Goal: Transaction & Acquisition: Subscribe to service/newsletter

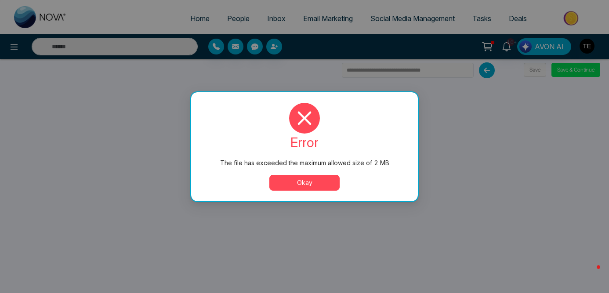
click at [320, 185] on button "Okay" at bounding box center [304, 183] width 70 height 16
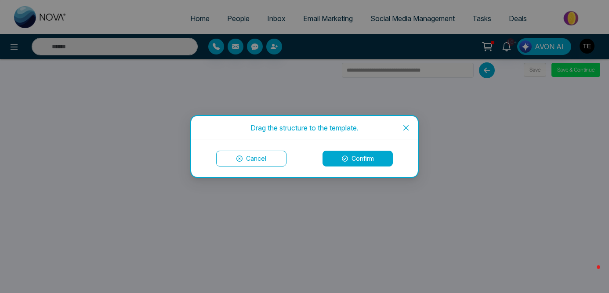
click at [369, 158] on button "Confirm" at bounding box center [358, 159] width 70 height 16
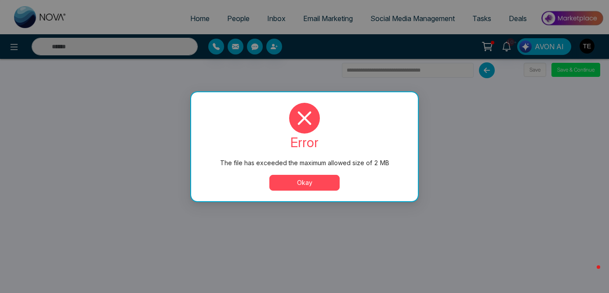
click at [305, 186] on button "Okay" at bounding box center [304, 183] width 70 height 16
click at [316, 182] on button "Okay" at bounding box center [304, 183] width 70 height 16
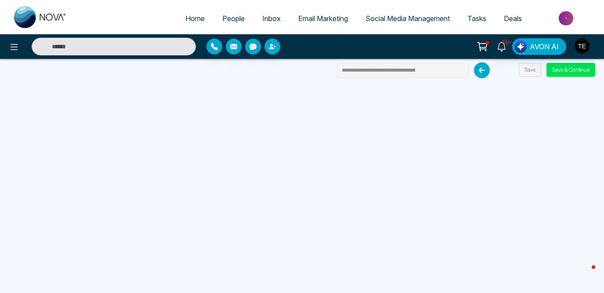
drag, startPoint x: 432, startPoint y: 70, endPoint x: 329, endPoint y: 67, distance: 102.9
click at [329, 67] on div "**********" at bounding box center [302, 146] width 604 height 293
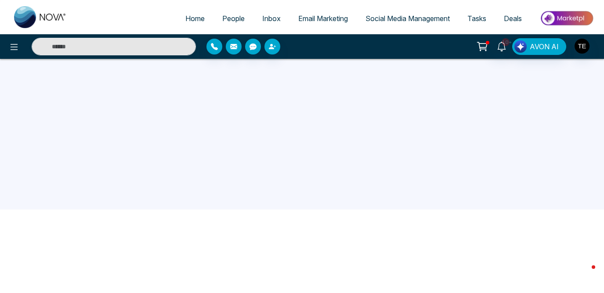
type input "**********"
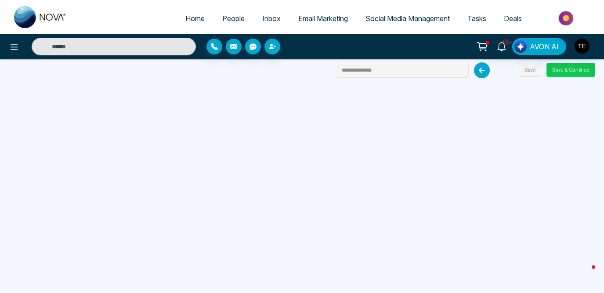
click at [586, 71] on button "Save & Continue" at bounding box center [571, 70] width 49 height 14
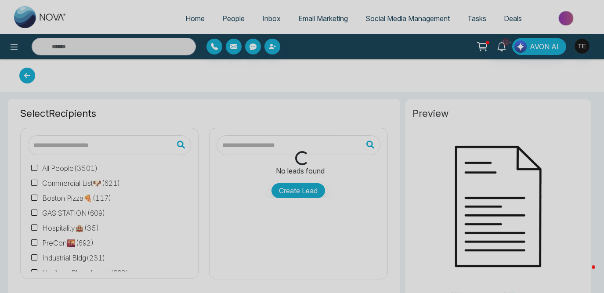
type input "**********"
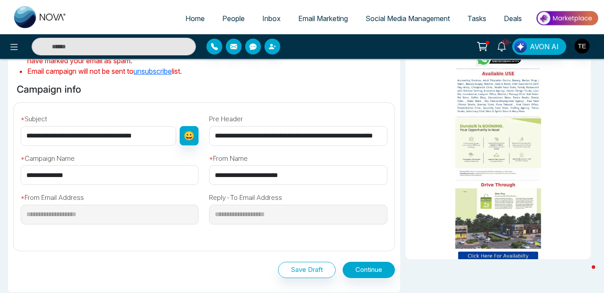
scroll to position [253, 0]
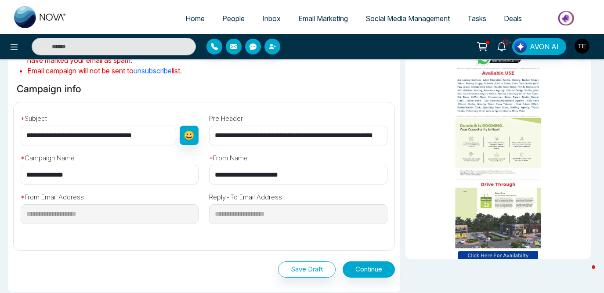
drag, startPoint x: 150, startPoint y: 137, endPoint x: 20, endPoint y: 135, distance: 130.1
click at [20, 135] on div "**********" at bounding box center [109, 127] width 189 height 36
type input "**********"
click at [307, 136] on input "**********" at bounding box center [298, 136] width 178 height 20
click at [284, 135] on input "**********" at bounding box center [298, 136] width 178 height 20
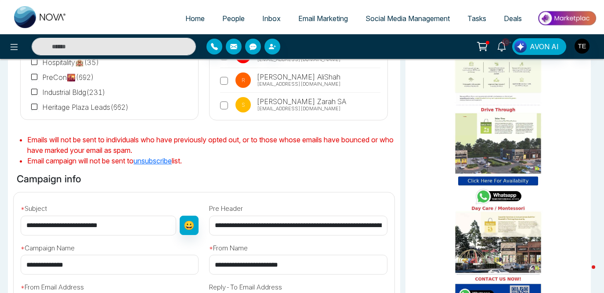
scroll to position [328, 0]
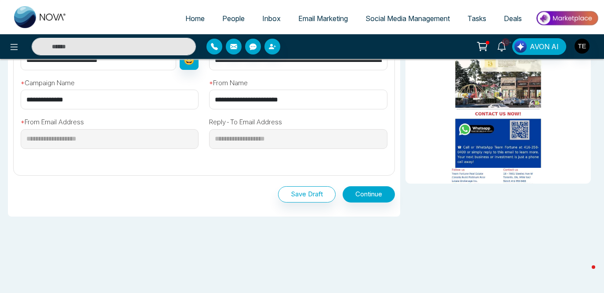
type input "**********"
click at [318, 196] on button "Save Draft" at bounding box center [307, 194] width 58 height 16
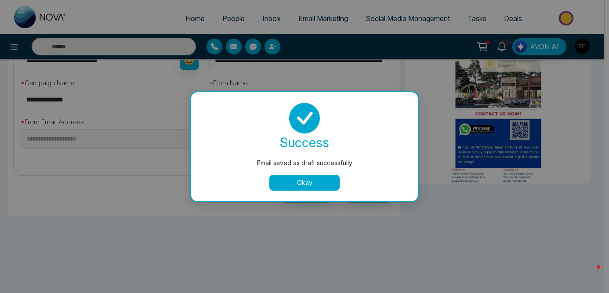
click at [318, 182] on button "Okay" at bounding box center [304, 183] width 70 height 16
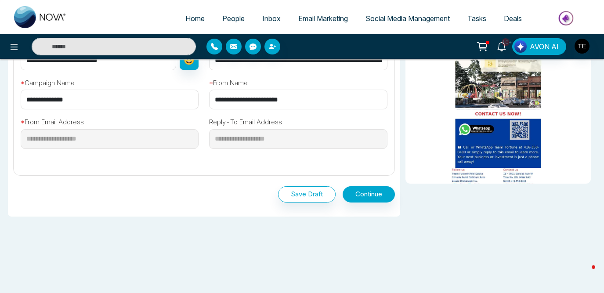
scroll to position [0, 0]
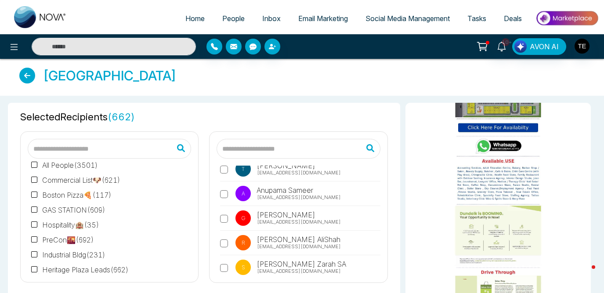
click at [232, 20] on span "People" at bounding box center [233, 18] width 22 height 9
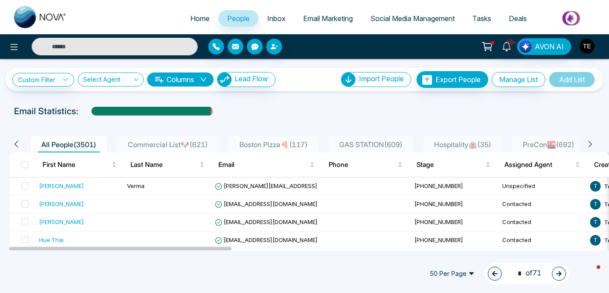
click at [112, 47] on input "text" at bounding box center [115, 47] width 166 height 18
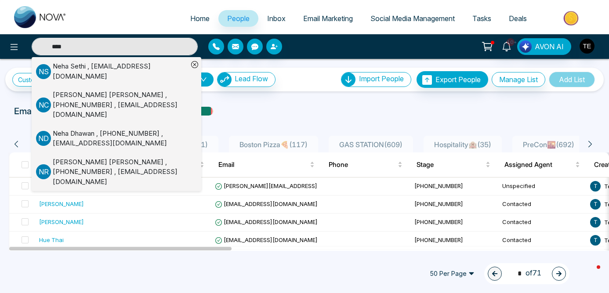
type input "****"
click at [153, 69] on div "[PERSON_NAME] , [EMAIL_ADDRESS][DOMAIN_NAME]" at bounding box center [120, 72] width 135 height 20
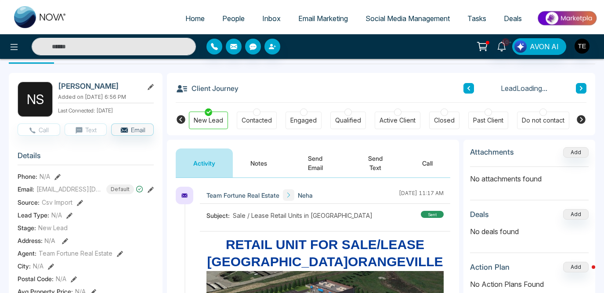
scroll to position [30, 0]
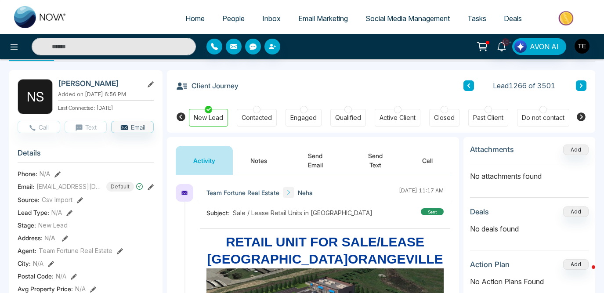
click at [256, 111] on div at bounding box center [256, 109] width 7 height 7
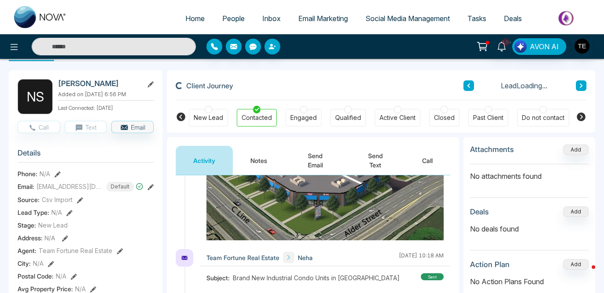
scroll to position [168, 0]
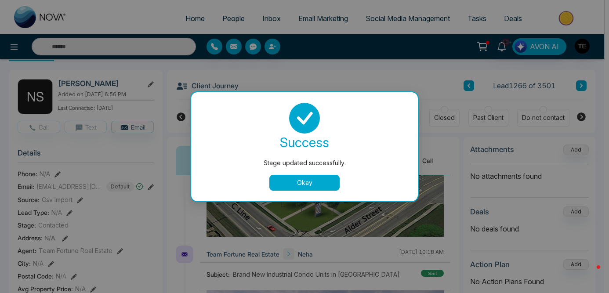
click at [297, 189] on button "Okay" at bounding box center [304, 183] width 70 height 16
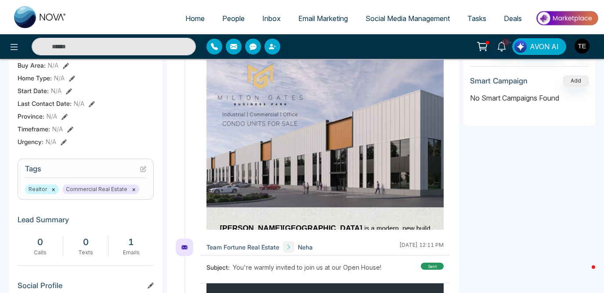
scroll to position [267, 0]
click at [144, 169] on icon at bounding box center [143, 169] width 6 height 6
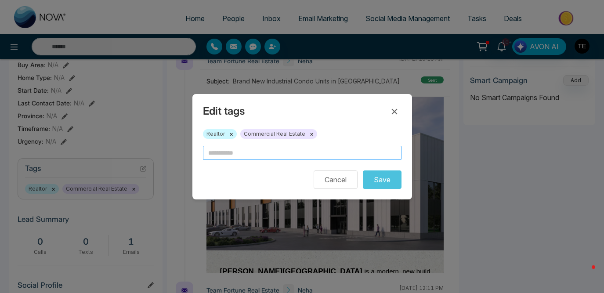
click at [227, 154] on input "text" at bounding box center [302, 153] width 199 height 14
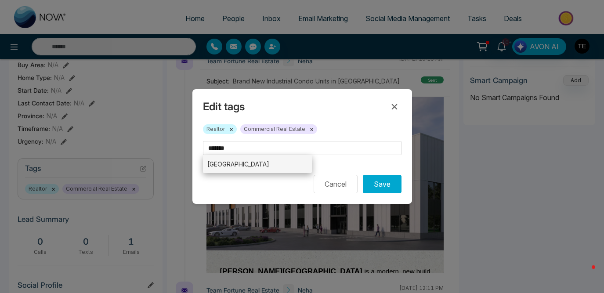
click at [231, 164] on li "[GEOGRAPHIC_DATA]" at bounding box center [257, 164] width 109 height 18
type input "**********"
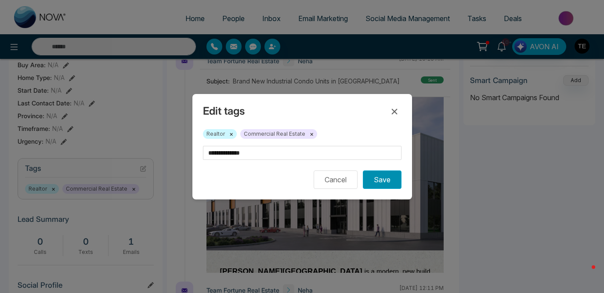
click at [389, 182] on button "Save" at bounding box center [382, 180] width 39 height 18
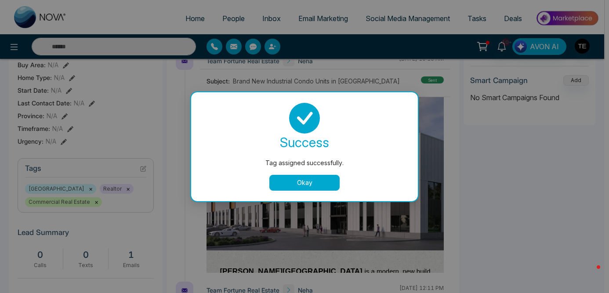
click at [318, 174] on div "success Tag assigned successfully. Okay" at bounding box center [305, 147] width 206 height 88
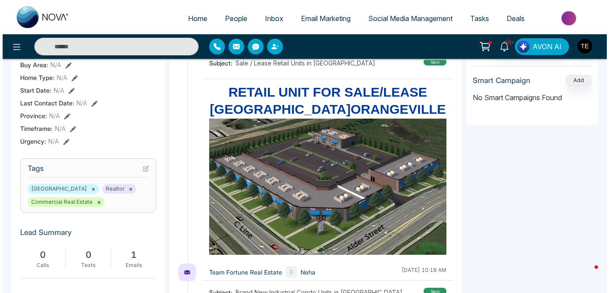
scroll to position [0, 0]
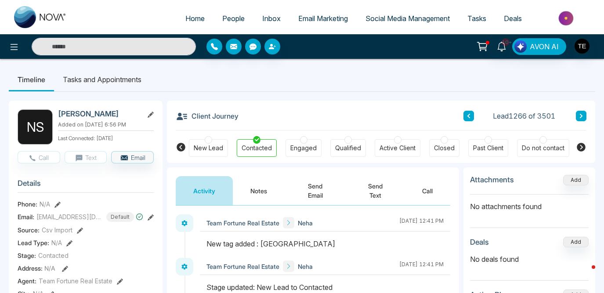
click at [226, 20] on span "People" at bounding box center [233, 18] width 22 height 9
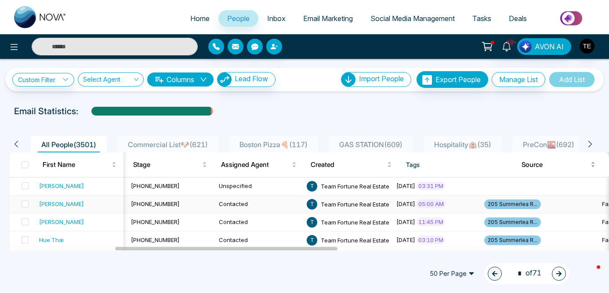
scroll to position [0, 286]
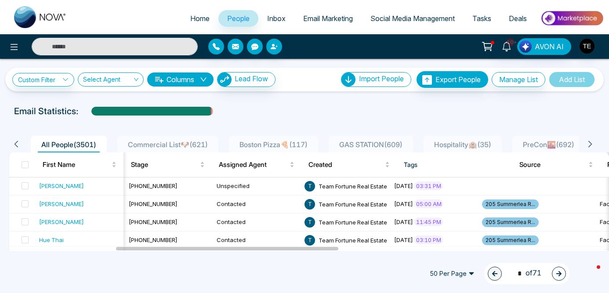
click at [592, 144] on icon at bounding box center [590, 144] width 8 height 8
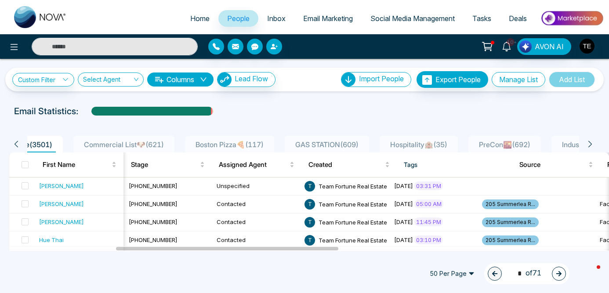
click at [592, 143] on icon at bounding box center [590, 144] width 8 height 8
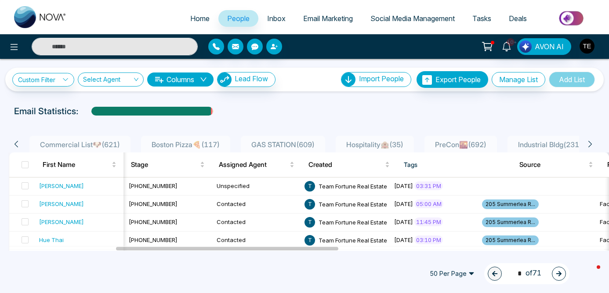
click at [592, 143] on icon at bounding box center [590, 144] width 8 height 8
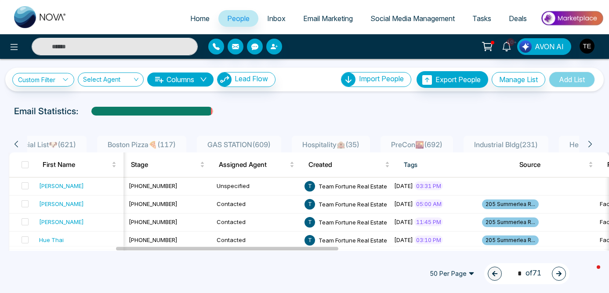
click at [592, 143] on icon at bounding box center [590, 144] width 8 height 8
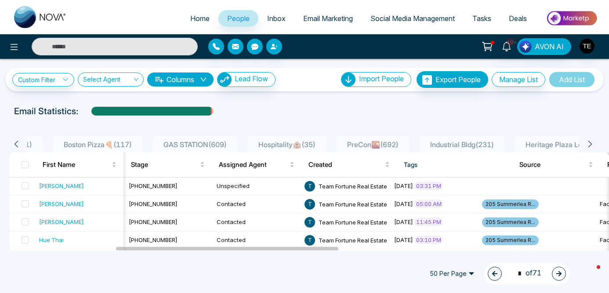
click at [592, 143] on icon at bounding box center [590, 144] width 8 height 8
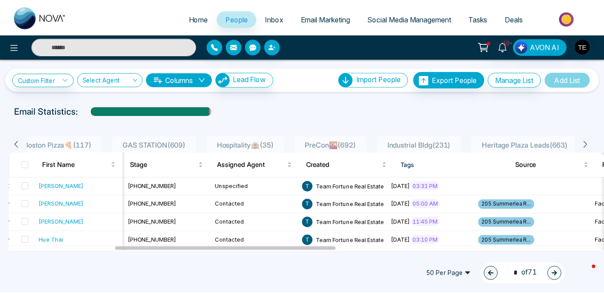
scroll to position [0, 220]
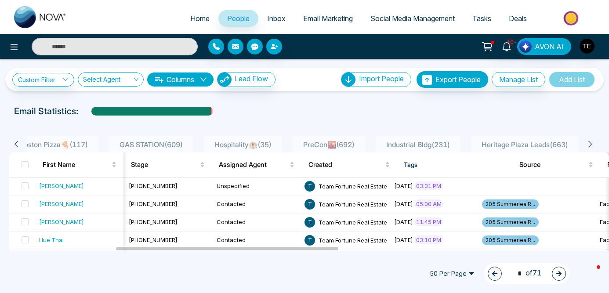
click at [531, 145] on span "Heritage Plaza Leads ( 663 )" at bounding box center [525, 144] width 94 height 9
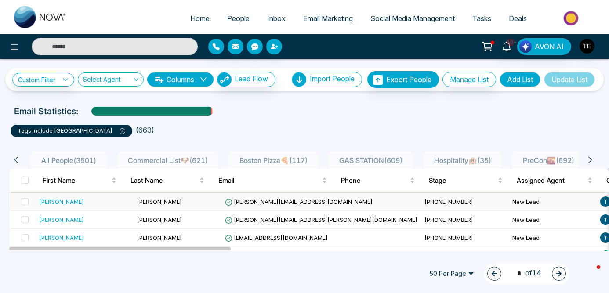
click at [137, 203] on span "[PERSON_NAME]" at bounding box center [159, 201] width 45 height 7
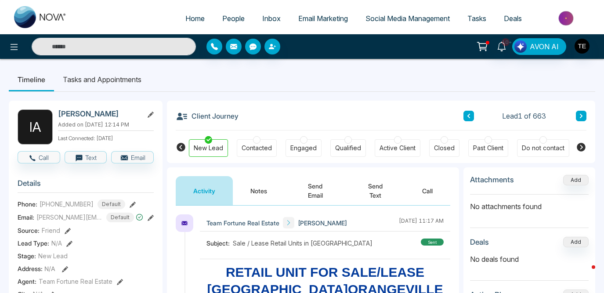
click at [316, 16] on span "Email Marketing" at bounding box center [323, 18] width 50 height 9
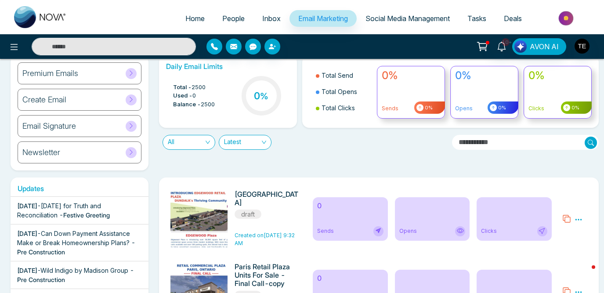
scroll to position [34, 0]
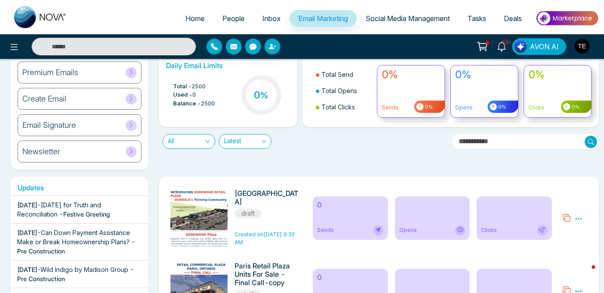
click at [579, 220] on icon at bounding box center [579, 219] width 8 height 8
click at [559, 243] on link "Edit" at bounding box center [557, 243] width 11 height 7
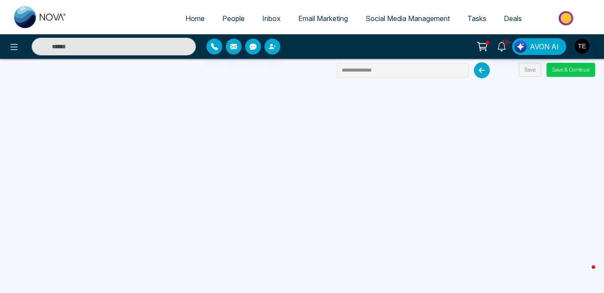
click at [569, 73] on button "Save & Continue" at bounding box center [571, 70] width 49 height 14
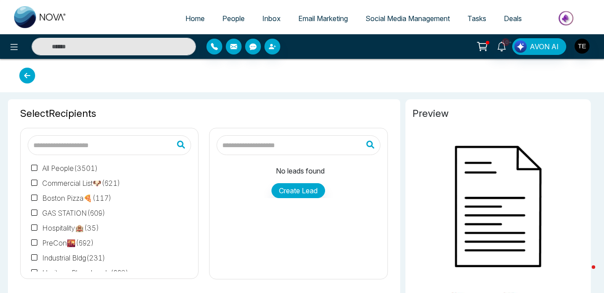
type input "**********"
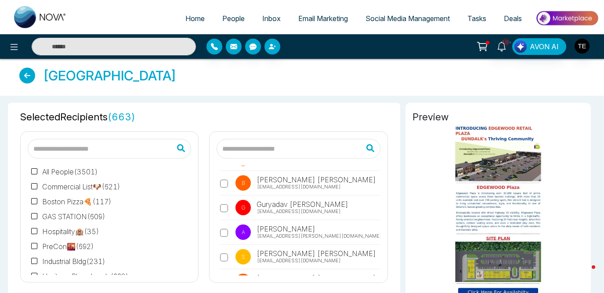
scroll to position [73, 0]
click at [248, 152] on input "text" at bounding box center [299, 149] width 164 height 20
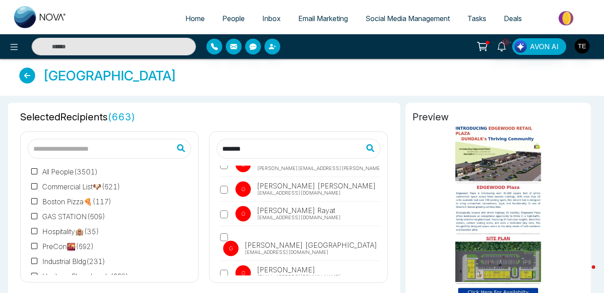
scroll to position [128, 0]
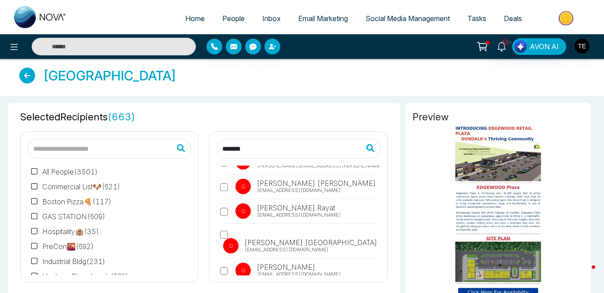
type input "*******"
click at [309, 246] on span "[EMAIL_ADDRESS][DOMAIN_NAME]" at bounding box center [287, 249] width 84 height 7
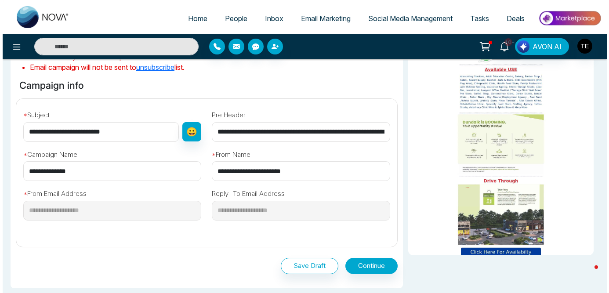
scroll to position [255, 0]
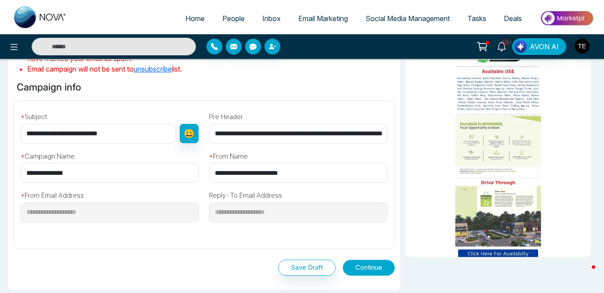
click at [375, 270] on button "Continue" at bounding box center [369, 268] width 52 height 16
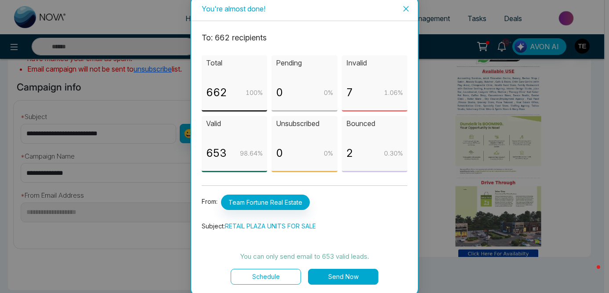
scroll to position [7, 0]
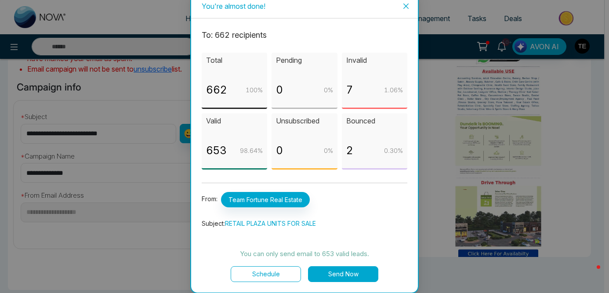
click at [351, 273] on button "Send Now" at bounding box center [343, 274] width 70 height 16
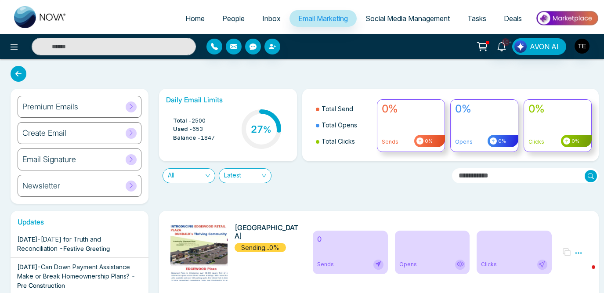
click at [193, 18] on span "Home" at bounding box center [194, 18] width 19 height 9
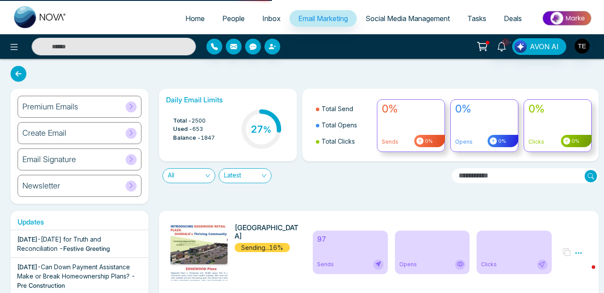
select select "*"
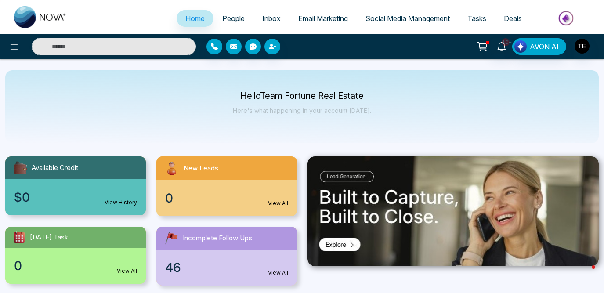
click at [315, 17] on span "Email Marketing" at bounding box center [323, 18] width 50 height 9
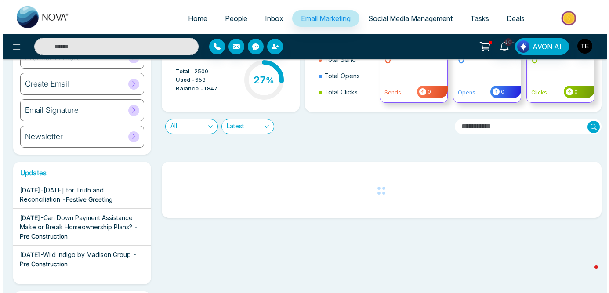
scroll to position [51, 0]
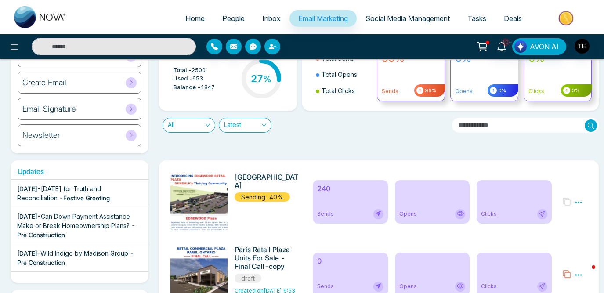
click at [260, 207] on div "EDGEWOOD PLAZA Sending...40%" at bounding box center [268, 201] width 66 height 57
click at [578, 203] on icon at bounding box center [579, 203] width 8 height 8
click at [568, 217] on span "Preview" at bounding box center [564, 214] width 24 height 7
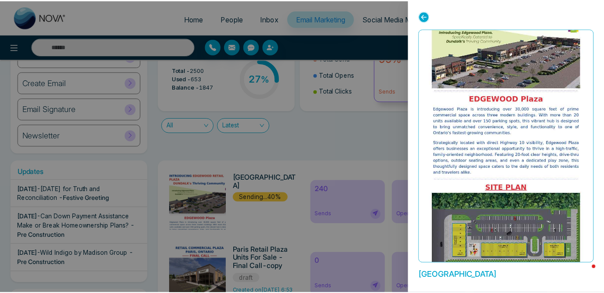
scroll to position [0, 0]
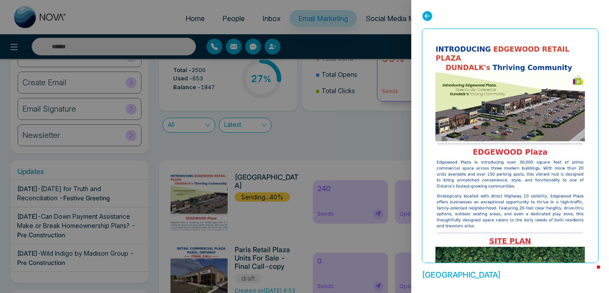
click at [426, 15] on icon at bounding box center [427, 16] width 11 height 11
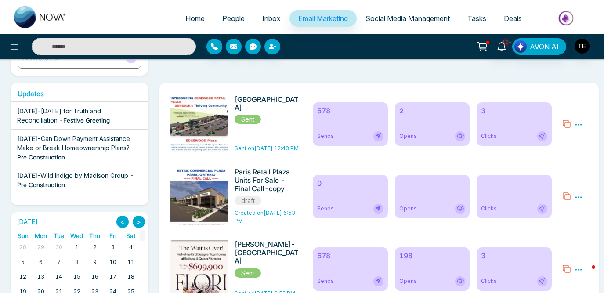
scroll to position [131, 0]
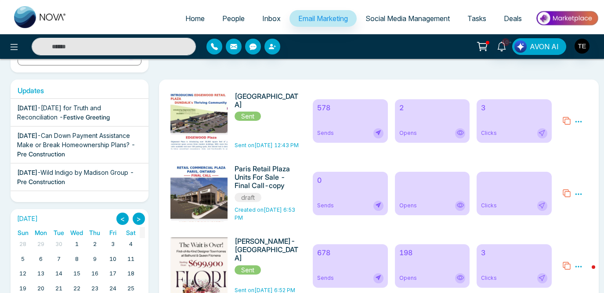
click at [431, 117] on div "2 Opens" at bounding box center [432, 121] width 75 height 44
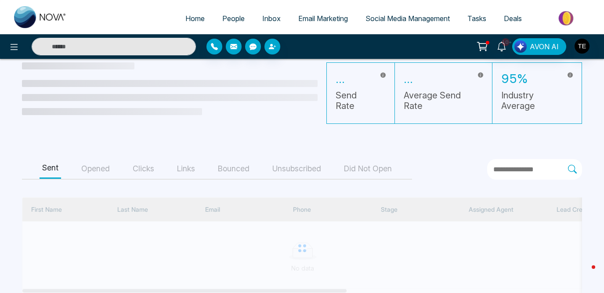
scroll to position [66, 0]
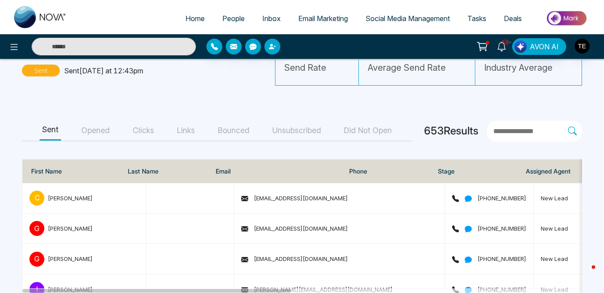
click at [102, 129] on button "Opened" at bounding box center [96, 131] width 34 height 20
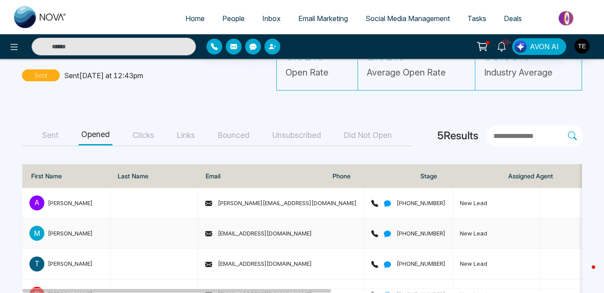
scroll to position [58, 0]
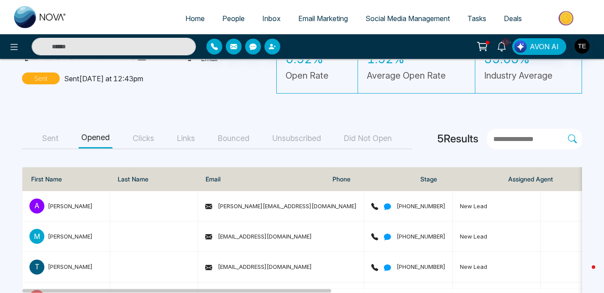
click at [147, 139] on button "Clicks" at bounding box center [143, 139] width 27 height 20
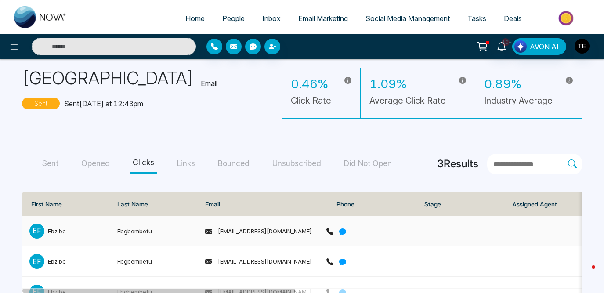
scroll to position [0, 0]
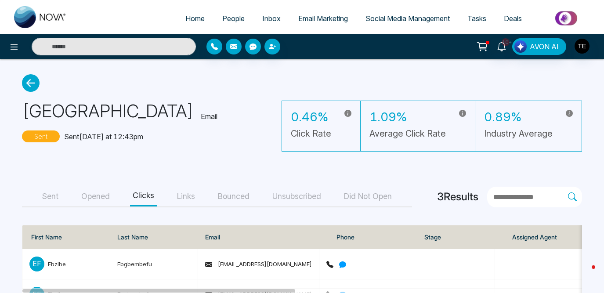
click at [103, 198] on button "Opened" at bounding box center [96, 197] width 34 height 20
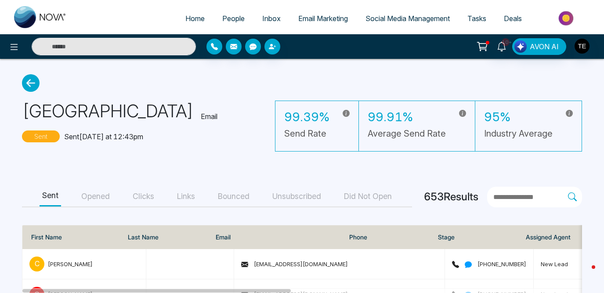
click at [97, 190] on button "Opened" at bounding box center [96, 197] width 34 height 20
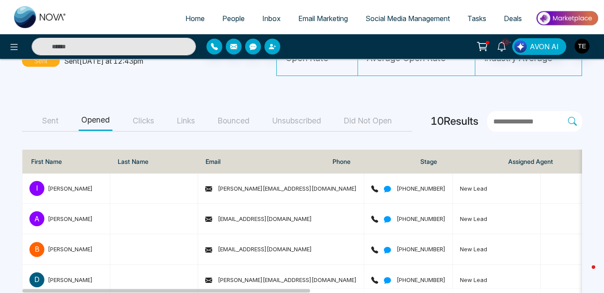
scroll to position [75, 0]
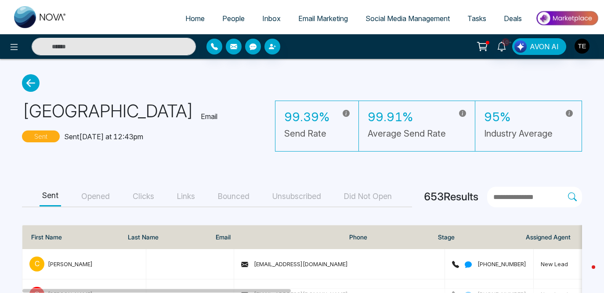
click at [102, 196] on button "Opened" at bounding box center [96, 197] width 34 height 20
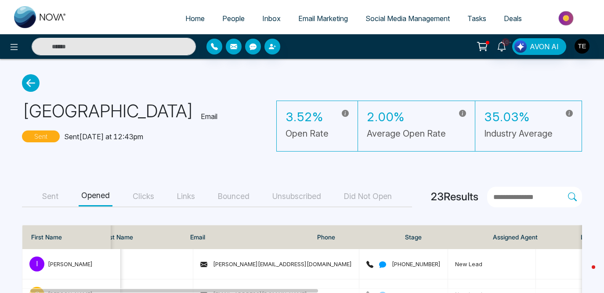
click at [55, 196] on button "Sent" at bounding box center [51, 197] width 22 height 20
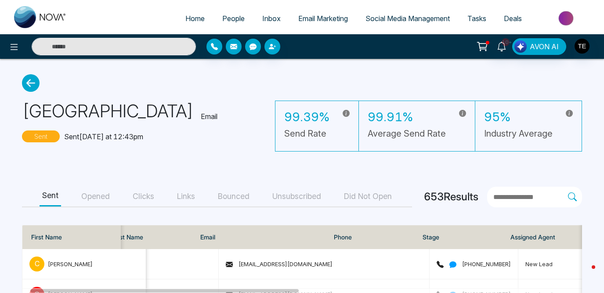
click at [35, 87] on icon at bounding box center [31, 83] width 18 height 18
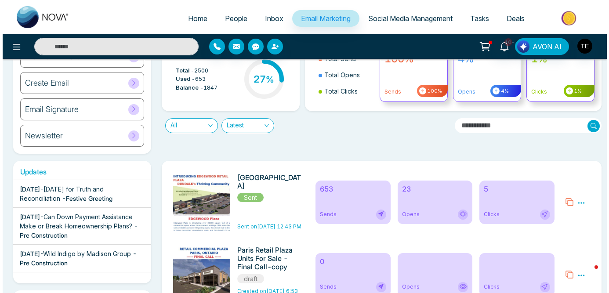
scroll to position [51, 0]
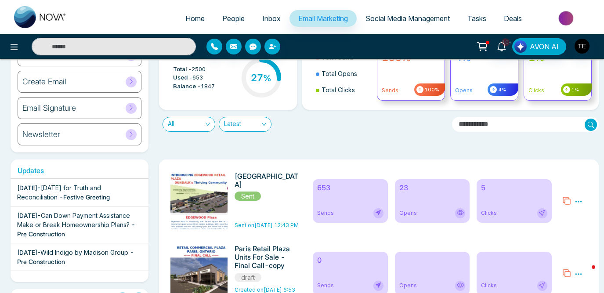
click at [580, 200] on icon at bounding box center [579, 202] width 8 height 8
click at [560, 215] on span "Preview" at bounding box center [562, 214] width 24 height 7
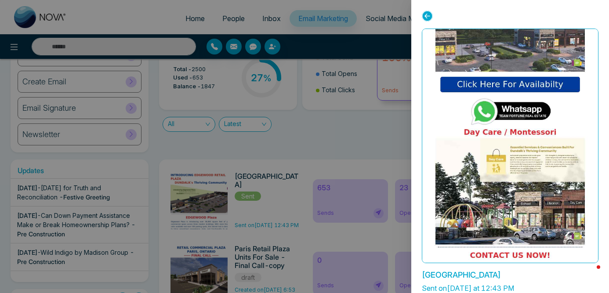
scroll to position [662, 0]
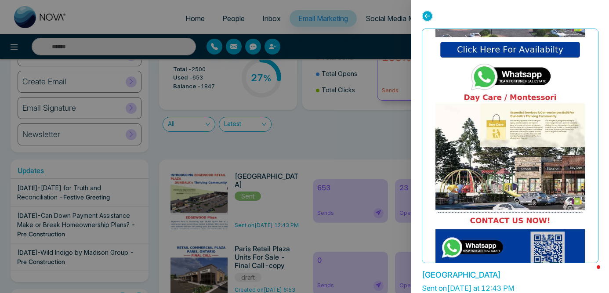
click at [349, 143] on div at bounding box center [304, 146] width 609 height 293
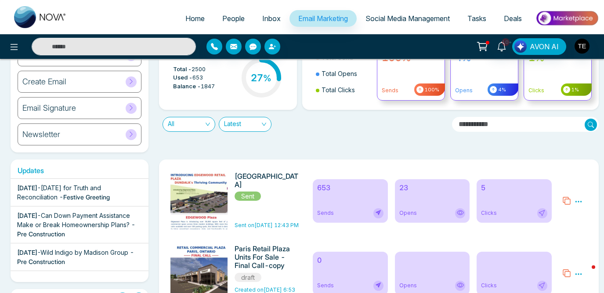
click at [567, 205] on icon at bounding box center [567, 200] width 9 height 9
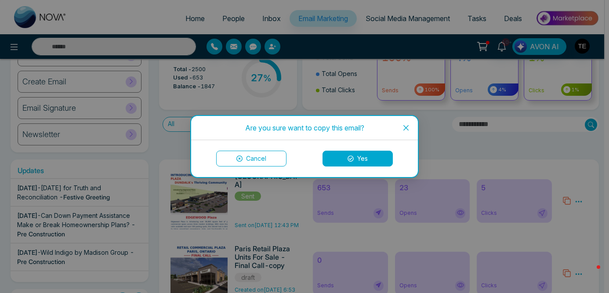
click at [384, 160] on button "Yes" at bounding box center [358, 159] width 70 height 16
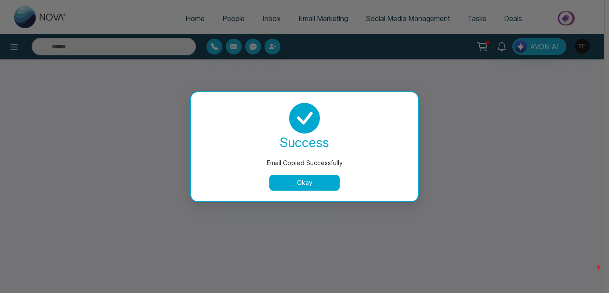
click at [332, 183] on button "Okay" at bounding box center [304, 183] width 70 height 16
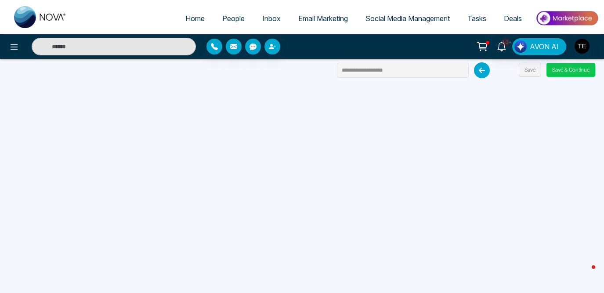
click at [571, 73] on button "Save & Continue" at bounding box center [571, 70] width 49 height 14
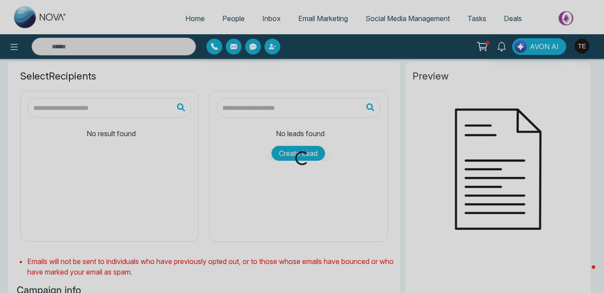
scroll to position [38, 0]
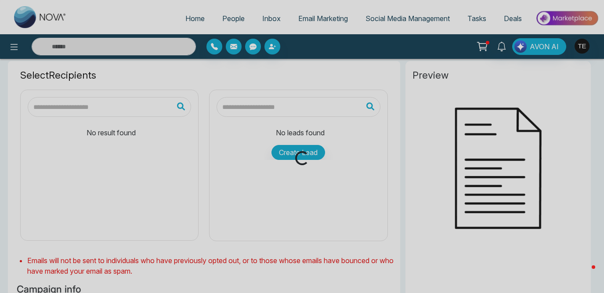
type input "**********"
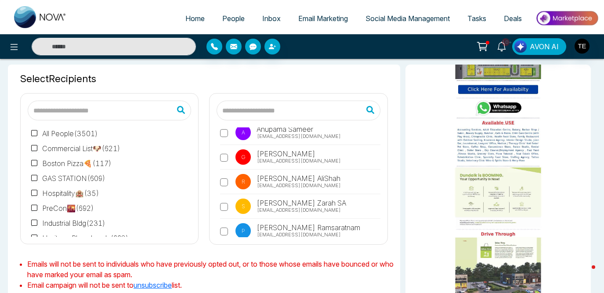
scroll to position [0, 0]
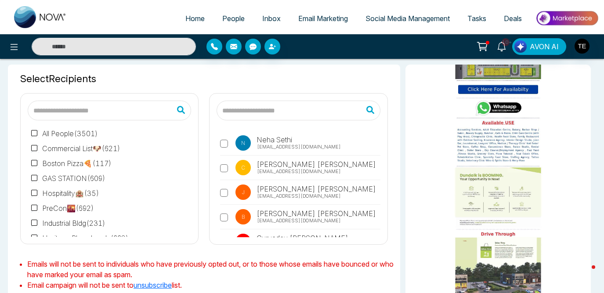
click at [284, 112] on input "text" at bounding box center [299, 111] width 164 height 20
type input "*"
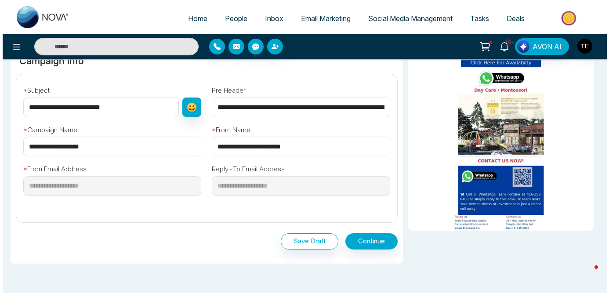
scroll to position [283, 0]
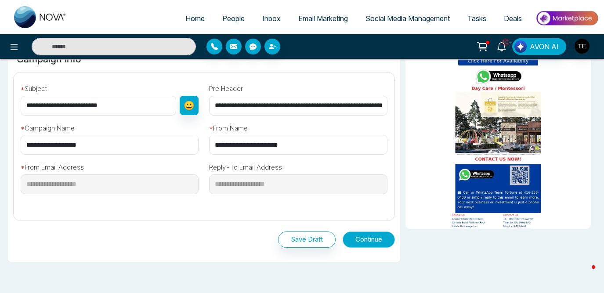
click at [376, 240] on button "Continue" at bounding box center [369, 240] width 52 height 16
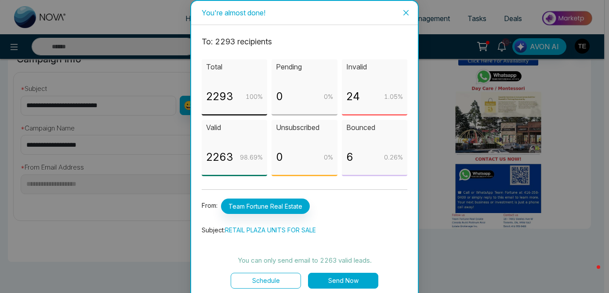
scroll to position [7, 0]
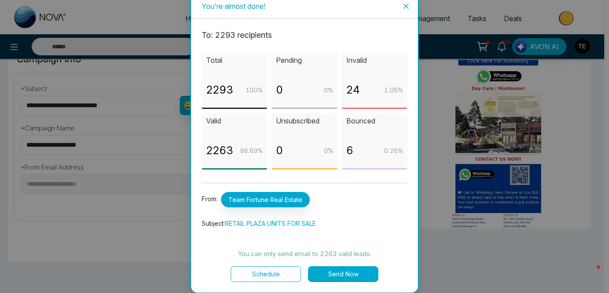
click at [280, 274] on button "Schedule" at bounding box center [266, 274] width 70 height 16
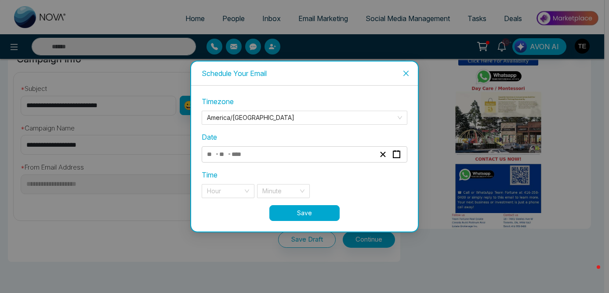
click at [304, 156] on div "- -" at bounding box center [291, 155] width 171 height 12
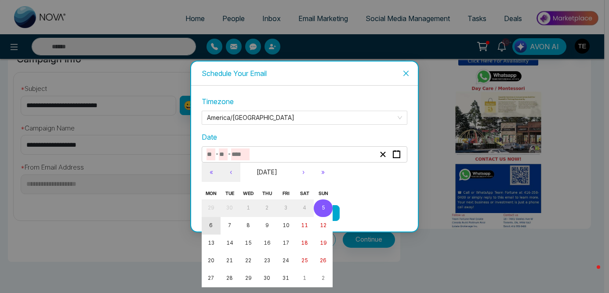
click at [214, 227] on button "6" at bounding box center [211, 226] width 19 height 18
type input "**"
type input "*"
type input "****"
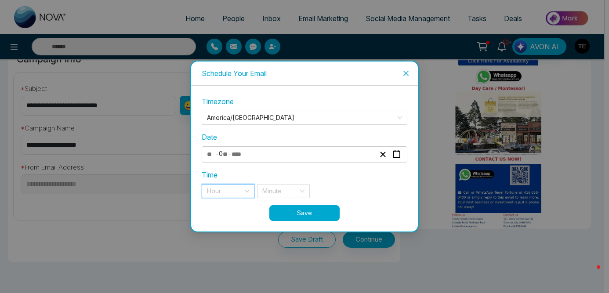
click at [240, 190] on input "search" at bounding box center [225, 191] width 36 height 13
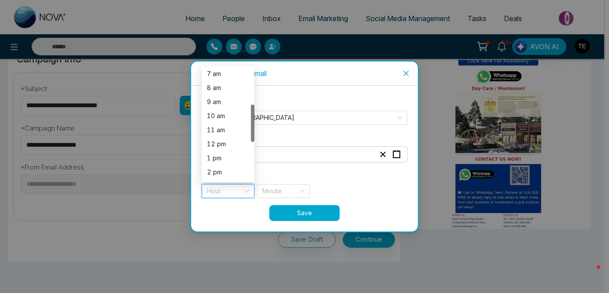
scroll to position [110, 0]
click at [226, 137] on div "12 pm" at bounding box center [228, 134] width 42 height 10
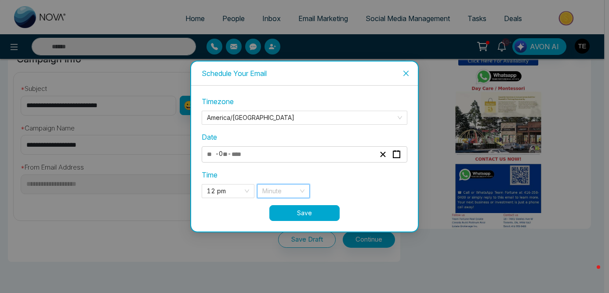
click at [279, 189] on input "search" at bounding box center [280, 191] width 36 height 13
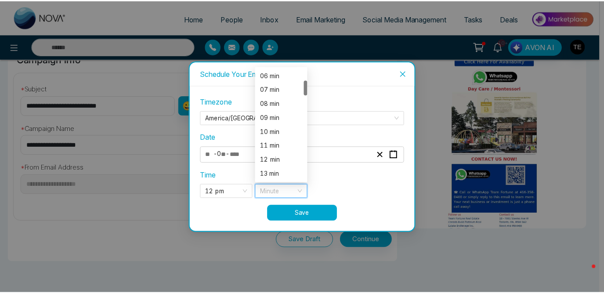
scroll to position [87, 0]
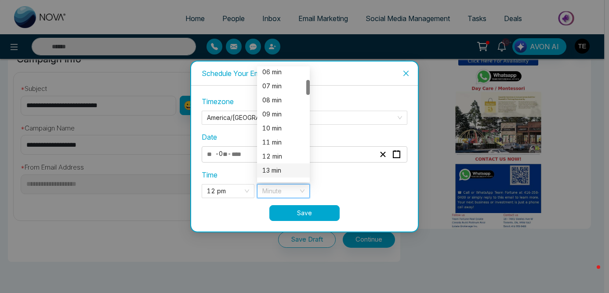
click at [276, 169] on div "13 min" at bounding box center [283, 171] width 42 height 10
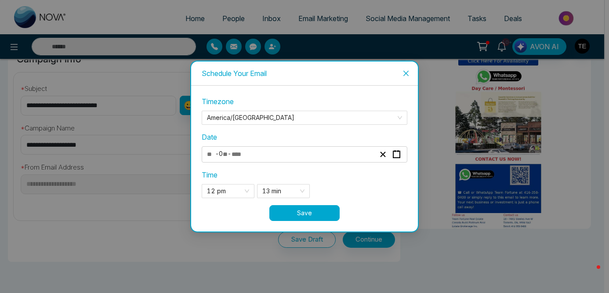
click at [310, 214] on button "Save" at bounding box center [304, 213] width 70 height 16
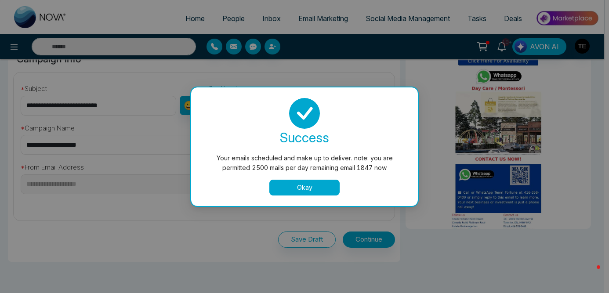
click at [309, 189] on button "Okay" at bounding box center [304, 188] width 70 height 16
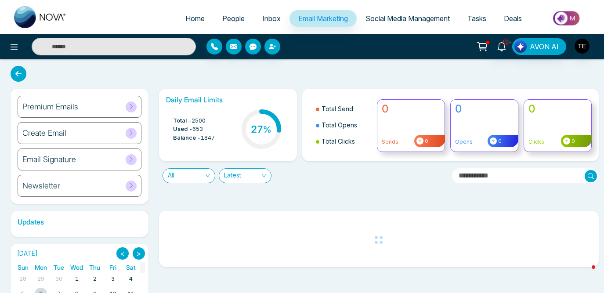
click at [223, 18] on span "People" at bounding box center [233, 18] width 22 height 9
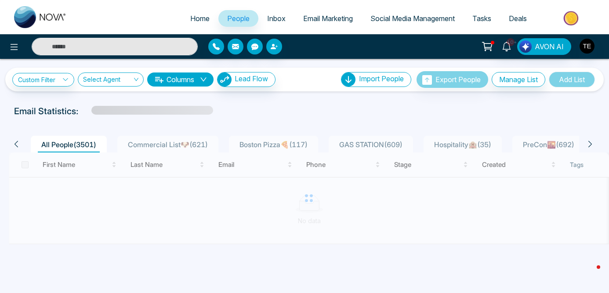
click at [135, 47] on input "text" at bounding box center [115, 47] width 166 height 18
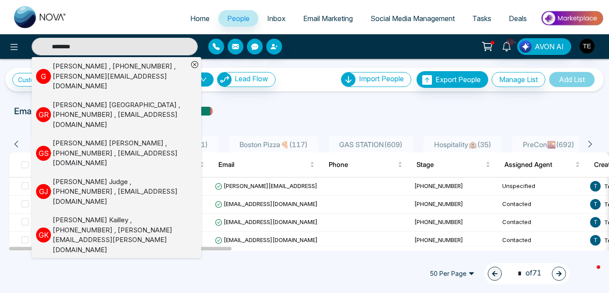
scroll to position [85, 0]
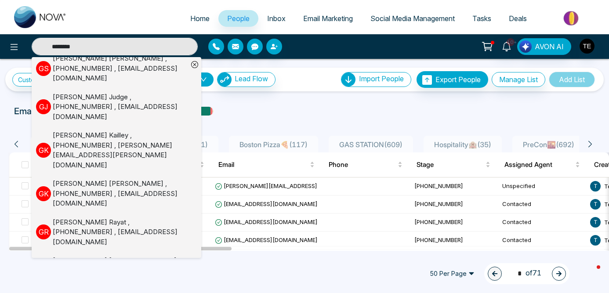
type input "********"
click at [124, 256] on div "Gurpreet Randhawa , +14163580400 , gurpreets88@yahoo.com" at bounding box center [120, 271] width 135 height 30
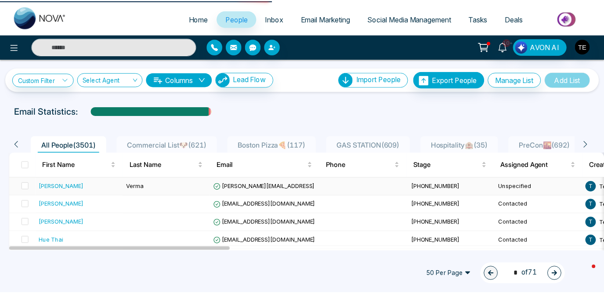
scroll to position [0, 0]
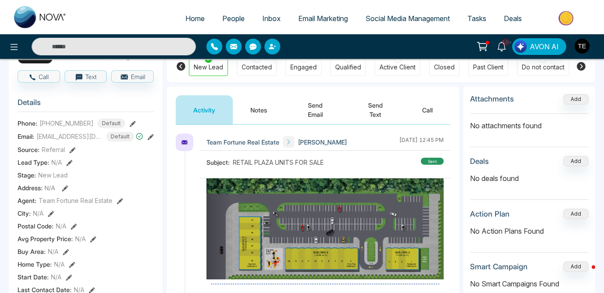
scroll to position [359, 0]
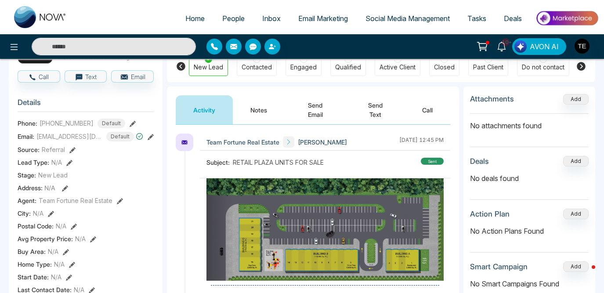
click at [316, 110] on button "Send Email" at bounding box center [315, 109] width 61 height 29
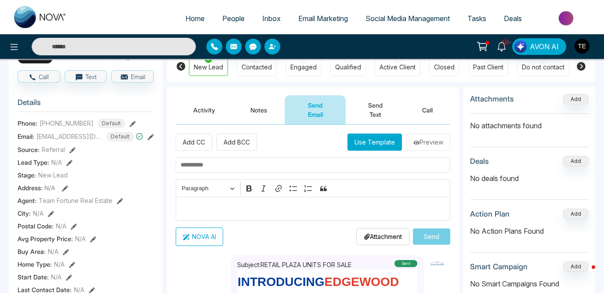
click at [300, 210] on p "Editor editing area: main" at bounding box center [313, 209] width 265 height 11
click at [378, 142] on button "Use Template" at bounding box center [375, 142] width 55 height 17
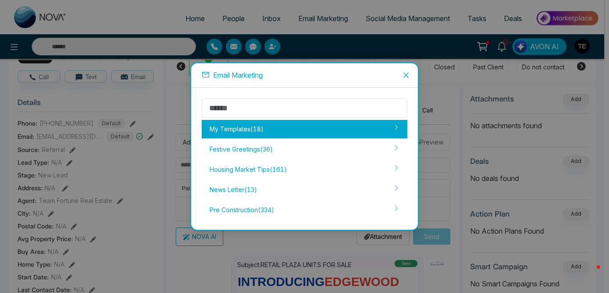
click at [343, 124] on div "My Templates ( 18 )" at bounding box center [305, 129] width 206 height 18
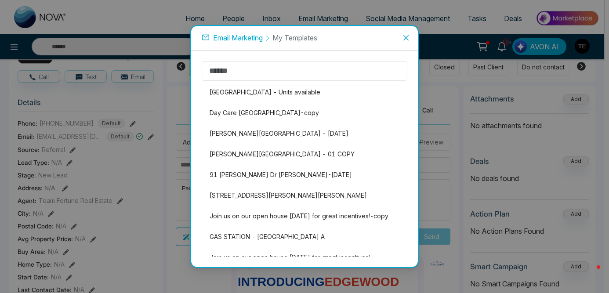
click at [406, 38] on icon "close" at bounding box center [406, 37] width 5 height 5
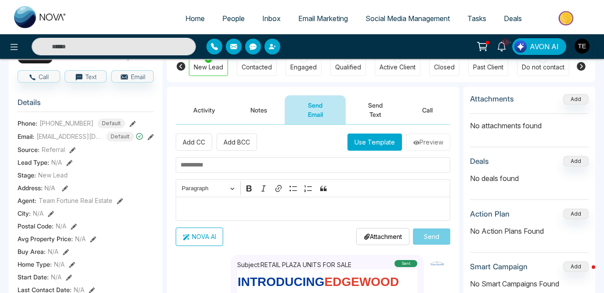
click at [306, 18] on span "Email Marketing" at bounding box center [323, 18] width 50 height 9
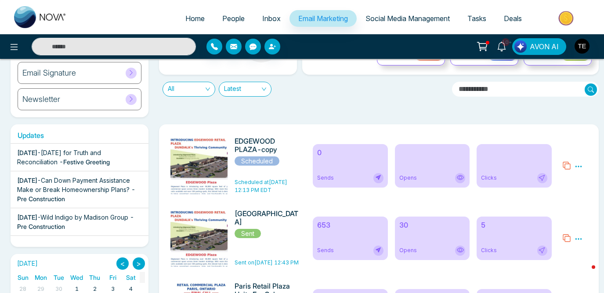
scroll to position [92, 0]
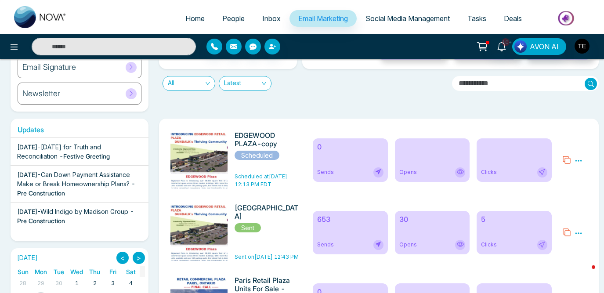
click at [582, 234] on icon at bounding box center [579, 233] width 8 height 8
click at [567, 259] on link "Analytics" at bounding box center [562, 258] width 25 height 7
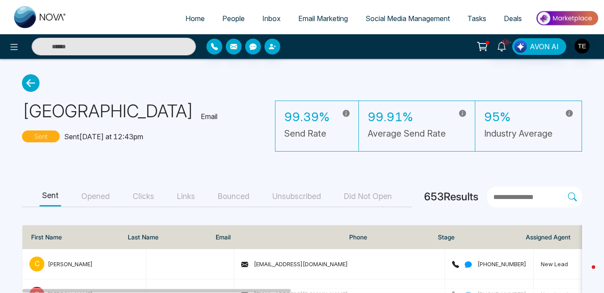
click at [194, 20] on span "Home" at bounding box center [194, 18] width 19 height 9
select select "*"
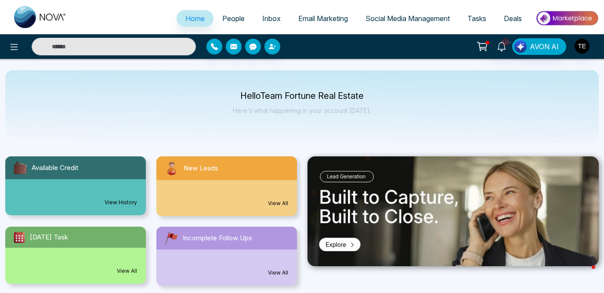
click at [237, 20] on span "People" at bounding box center [233, 18] width 22 height 9
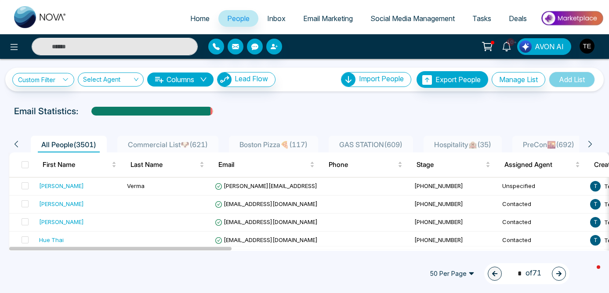
click at [96, 44] on input "text" at bounding box center [115, 47] width 166 height 18
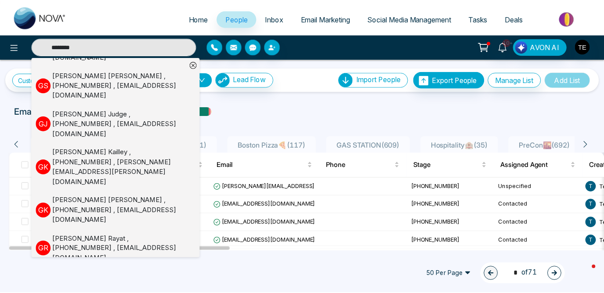
scroll to position [85, 0]
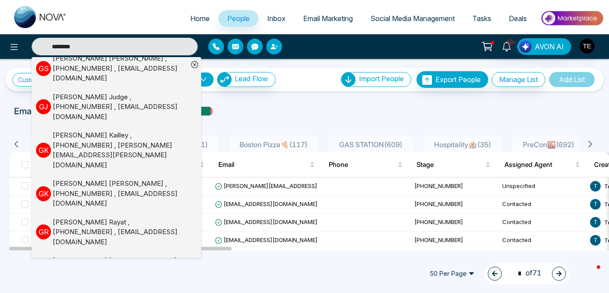
type input "********"
click at [98, 256] on div "Gurpreet Randhawa , +14163580400 , gurpreets88@yahoo.com" at bounding box center [120, 271] width 135 height 30
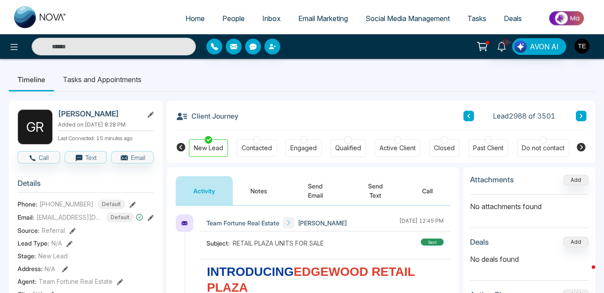
click at [319, 191] on button "Send Email" at bounding box center [315, 190] width 61 height 29
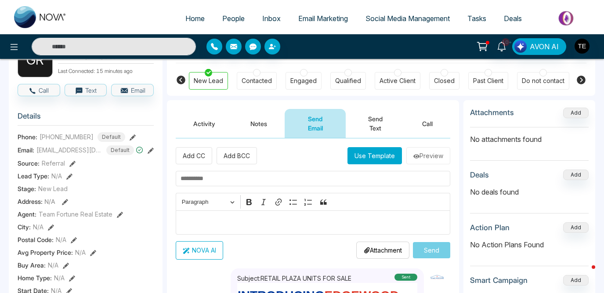
scroll to position [68, 0]
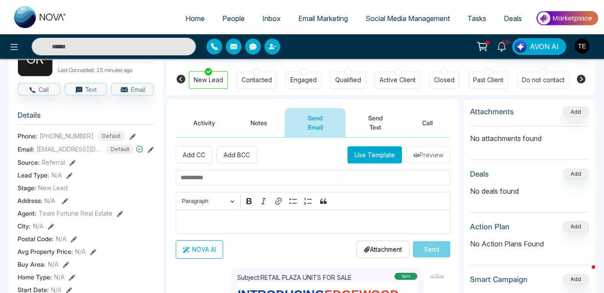
click at [351, 153] on button "Use Template" at bounding box center [375, 154] width 55 height 17
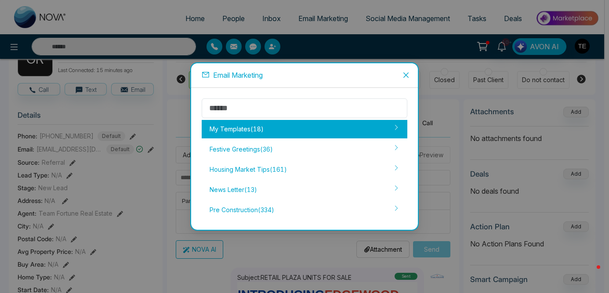
click at [344, 135] on div "My Templates ( 18 )" at bounding box center [305, 129] width 206 height 18
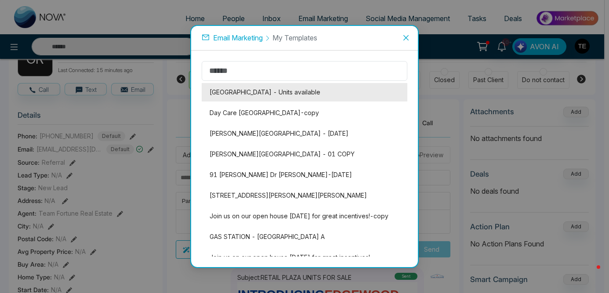
click at [347, 99] on li "[GEOGRAPHIC_DATA] - Units available" at bounding box center [305, 92] width 206 height 18
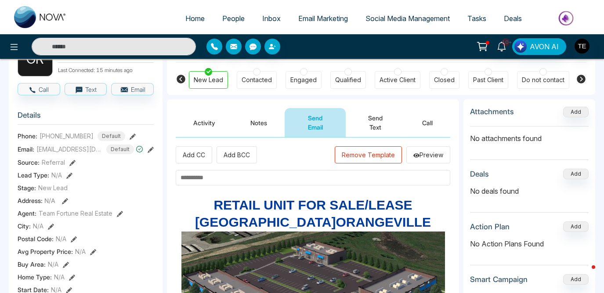
click at [373, 155] on button "Remove Template" at bounding box center [368, 154] width 67 height 17
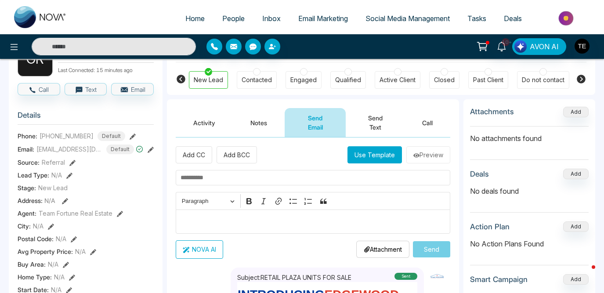
click at [373, 155] on button "Use Template" at bounding box center [375, 154] width 55 height 17
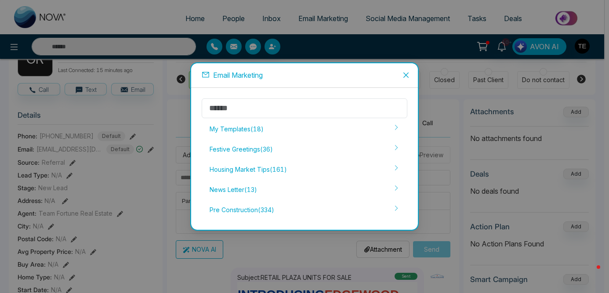
click at [406, 76] on icon "close" at bounding box center [406, 75] width 7 height 7
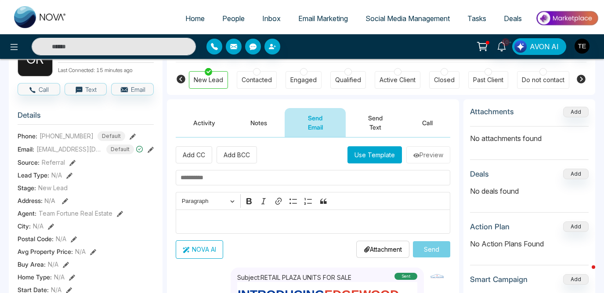
click at [335, 18] on span "Email Marketing" at bounding box center [323, 18] width 50 height 9
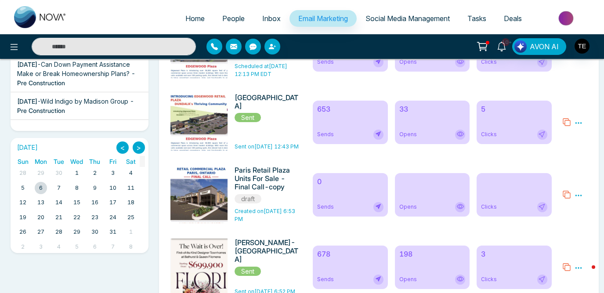
scroll to position [204, 0]
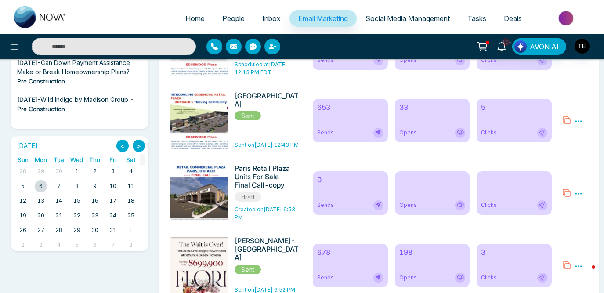
click at [568, 124] on icon at bounding box center [567, 120] width 9 height 9
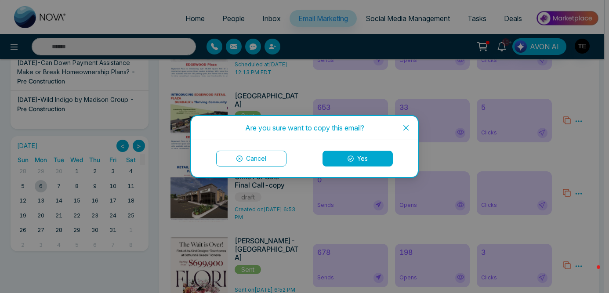
click at [365, 157] on button "Yes" at bounding box center [358, 159] width 70 height 16
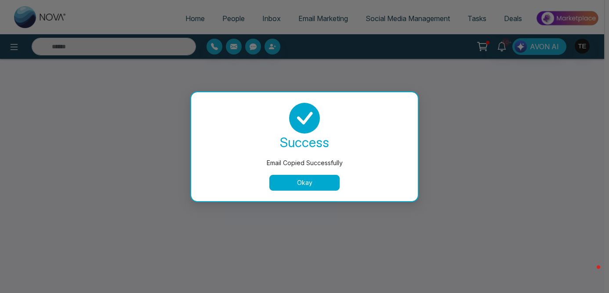
click at [309, 182] on button "Okay" at bounding box center [304, 183] width 70 height 16
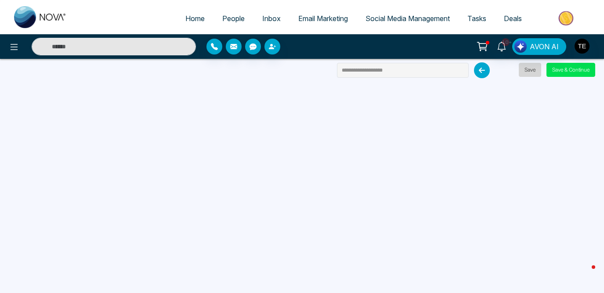
click at [525, 72] on button "Save" at bounding box center [530, 70] width 22 height 14
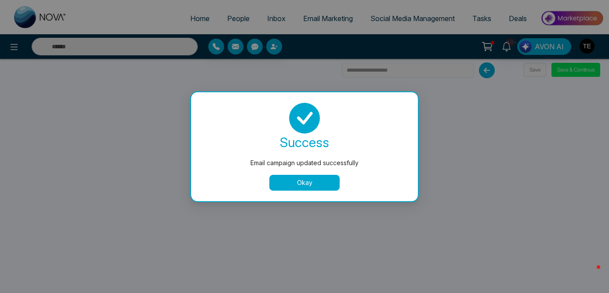
click at [317, 182] on button "Okay" at bounding box center [304, 183] width 70 height 16
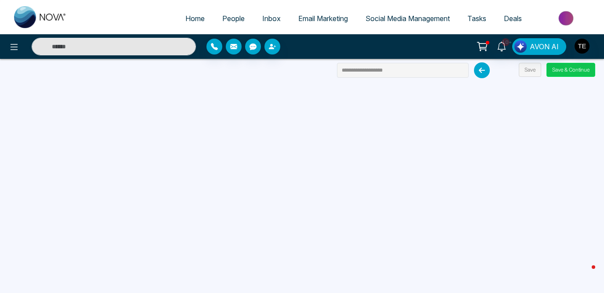
click at [566, 73] on button "Save & Continue" at bounding box center [571, 70] width 49 height 14
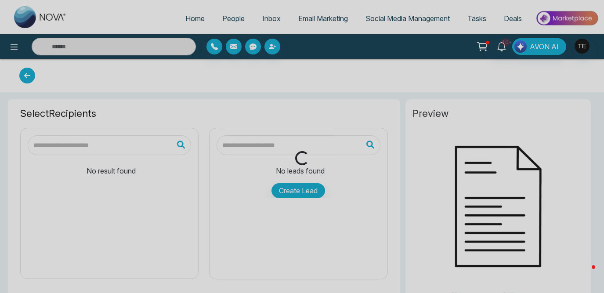
type input "**********"
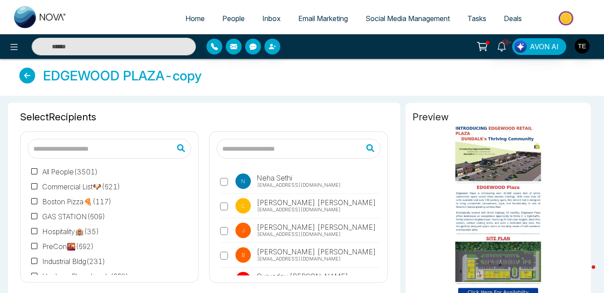
click at [241, 149] on input "text" at bounding box center [299, 149] width 164 height 20
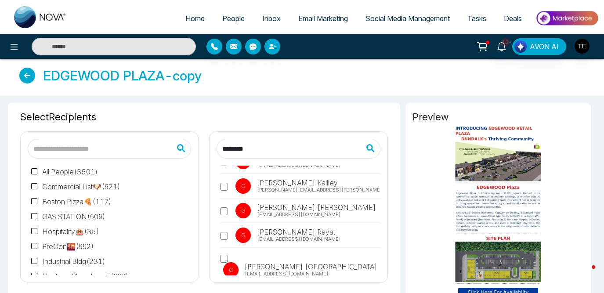
scroll to position [108, 0]
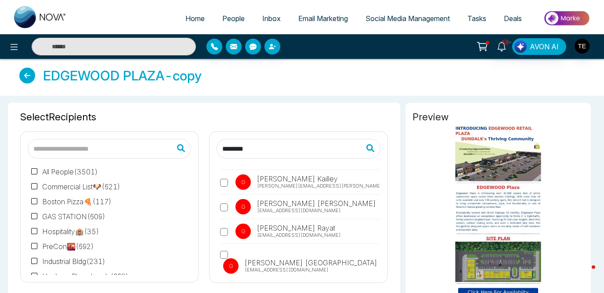
type input "********"
click at [273, 258] on span "Gurpreet Randhawa" at bounding box center [310, 263] width 135 height 11
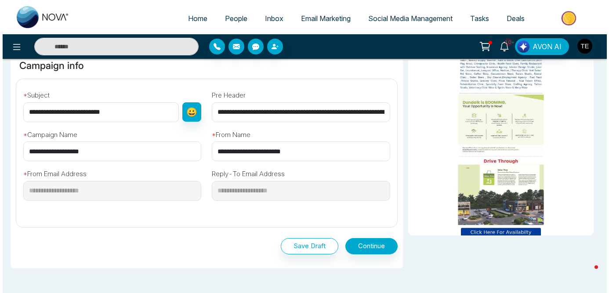
scroll to position [276, 0]
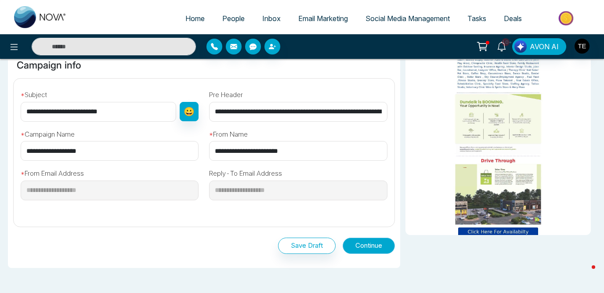
click at [378, 244] on button "Continue" at bounding box center [369, 246] width 52 height 16
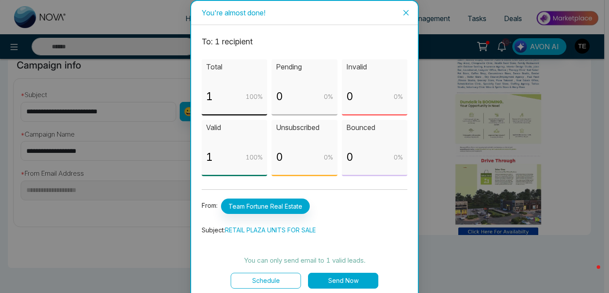
click at [362, 282] on button "Send Now" at bounding box center [343, 281] width 70 height 16
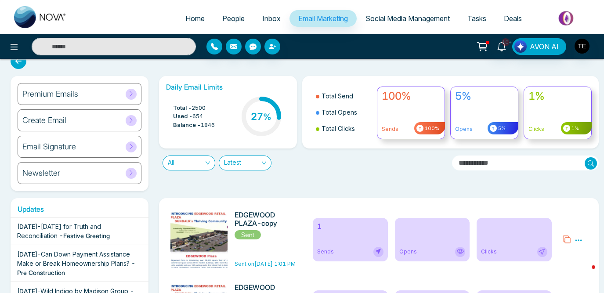
scroll to position [23, 0]
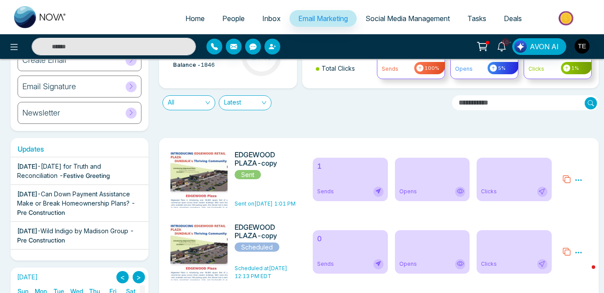
scroll to position [75, 0]
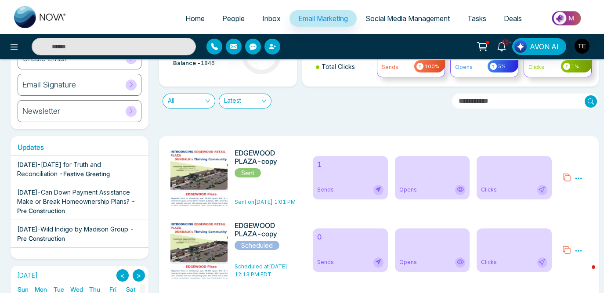
click at [266, 18] on span "Inbox" at bounding box center [271, 18] width 18 height 9
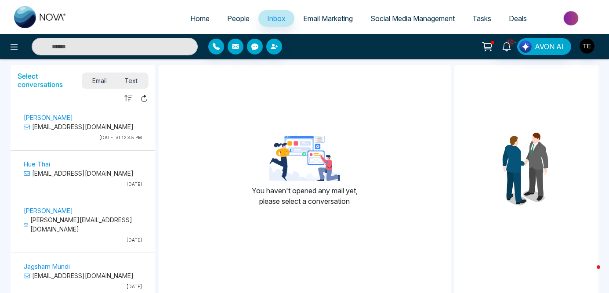
click at [190, 20] on span "Home" at bounding box center [199, 18] width 19 height 9
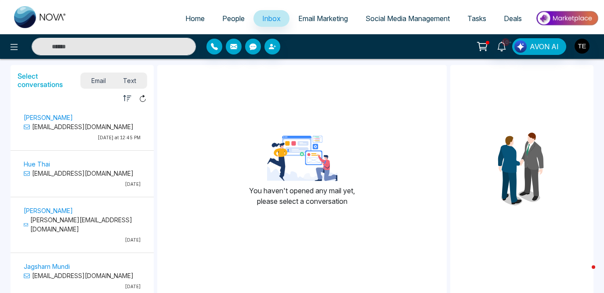
select select "*"
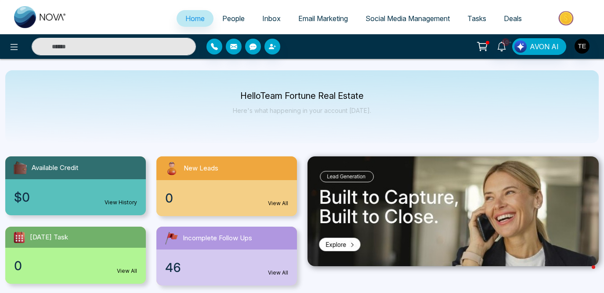
click at [225, 22] on span "People" at bounding box center [233, 18] width 22 height 9
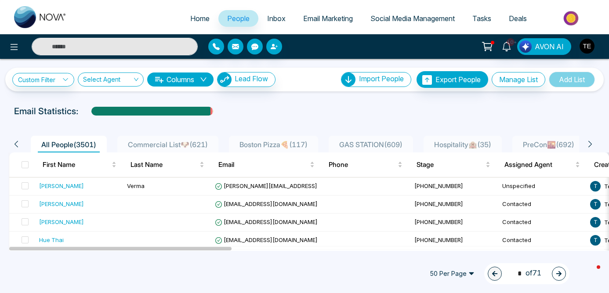
click at [99, 48] on input "text" at bounding box center [115, 47] width 166 height 18
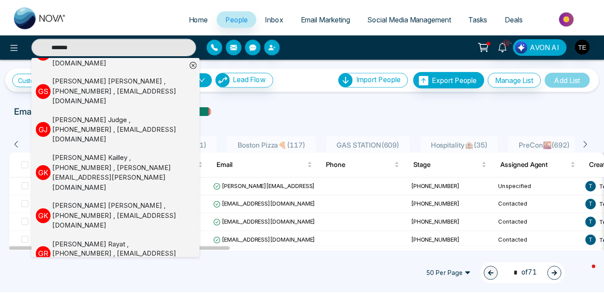
scroll to position [85, 0]
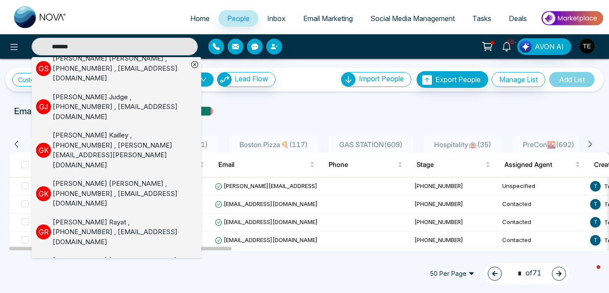
type input "*******"
click at [124, 256] on div "Gurpreet Randhawa , +14163580400 , gurpreets88@yahoo.com" at bounding box center [120, 271] width 135 height 30
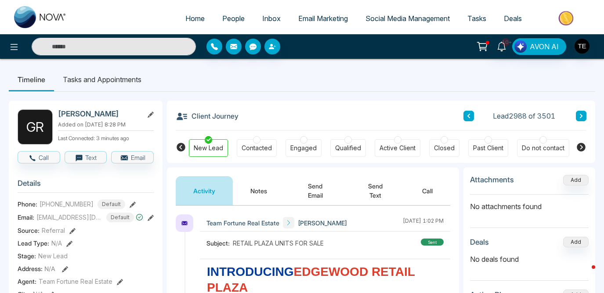
click at [258, 142] on div at bounding box center [256, 139] width 7 height 7
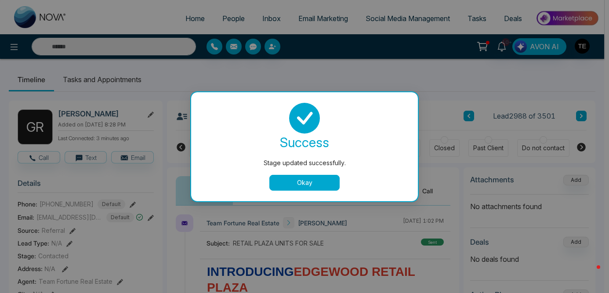
click at [313, 188] on button "Okay" at bounding box center [304, 183] width 70 height 16
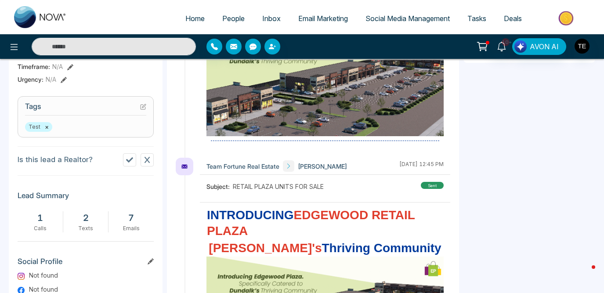
scroll to position [329, 0]
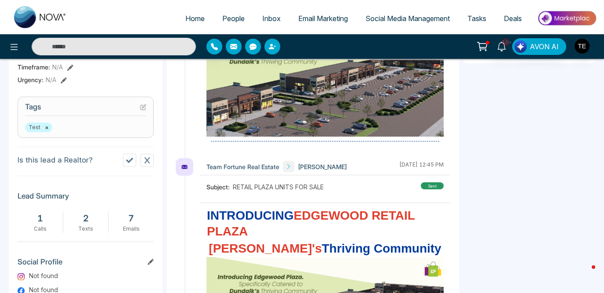
click at [129, 161] on icon at bounding box center [129, 160] width 7 height 5
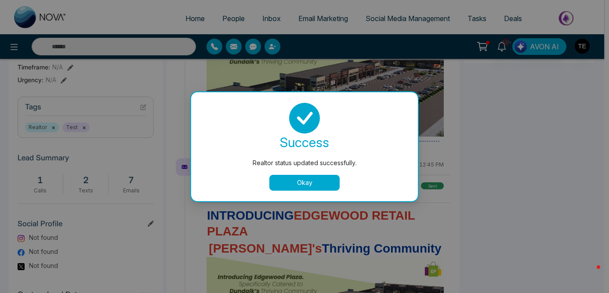
click at [316, 185] on button "Okay" at bounding box center [304, 183] width 70 height 16
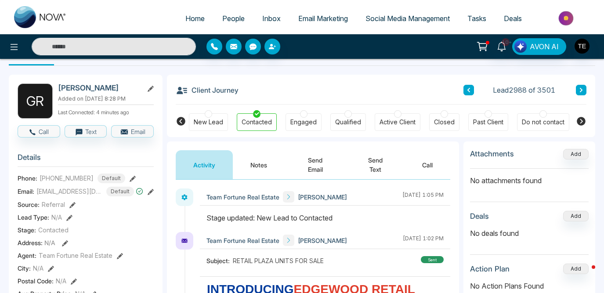
scroll to position [0, 0]
